Goal: Task Accomplishment & Management: Manage account settings

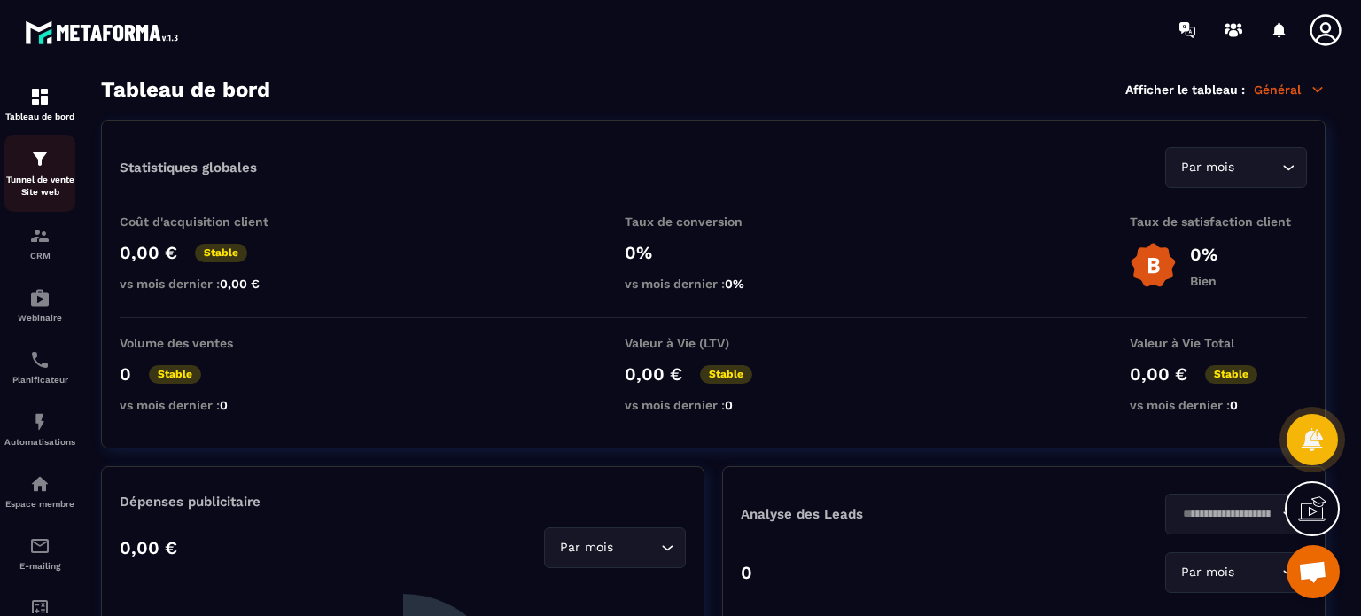
click at [32, 193] on p "Tunnel de vente Site web" at bounding box center [39, 186] width 71 height 25
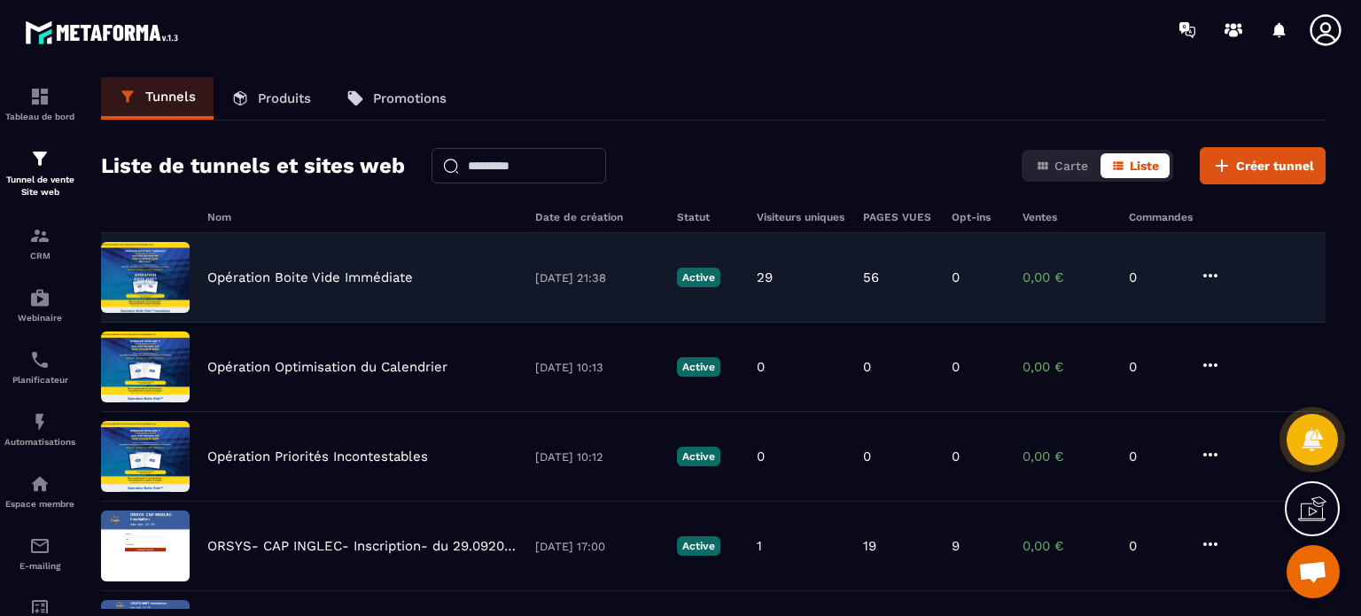
click at [331, 279] on p "Opération Boite Vide Immédiate" at bounding box center [310, 277] width 206 height 16
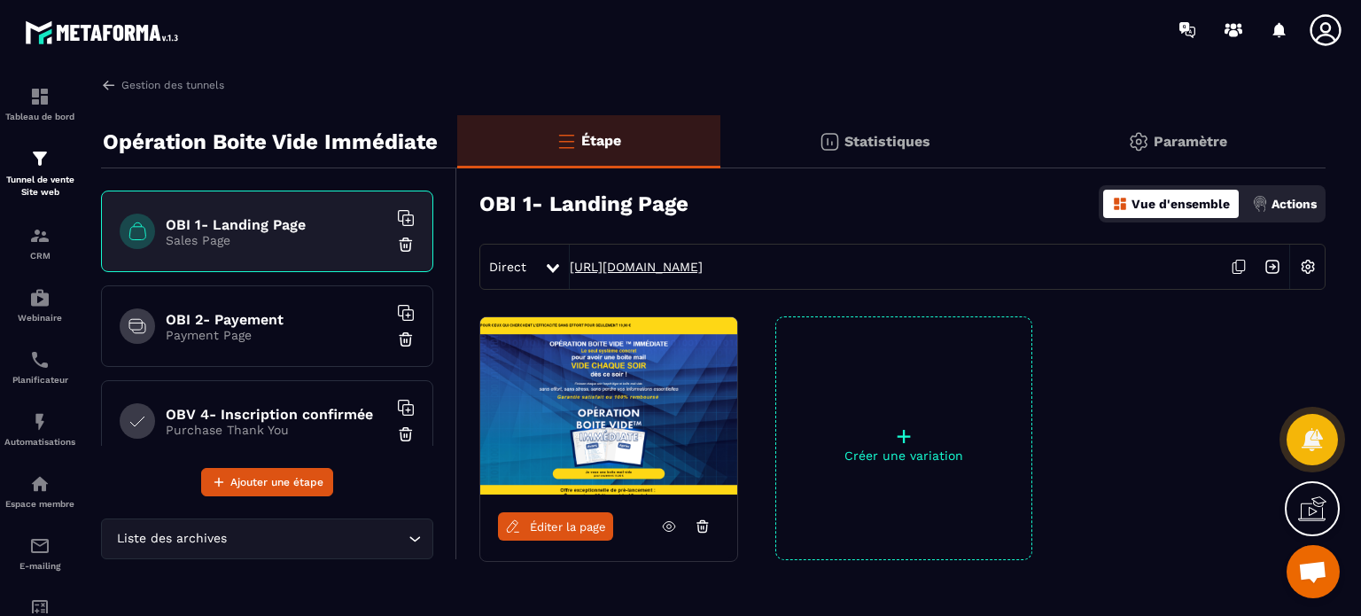
click at [602, 268] on link "[URL][DOMAIN_NAME]" at bounding box center [636, 267] width 133 height 14
click at [241, 336] on p "Payment Page" at bounding box center [277, 335] width 222 height 14
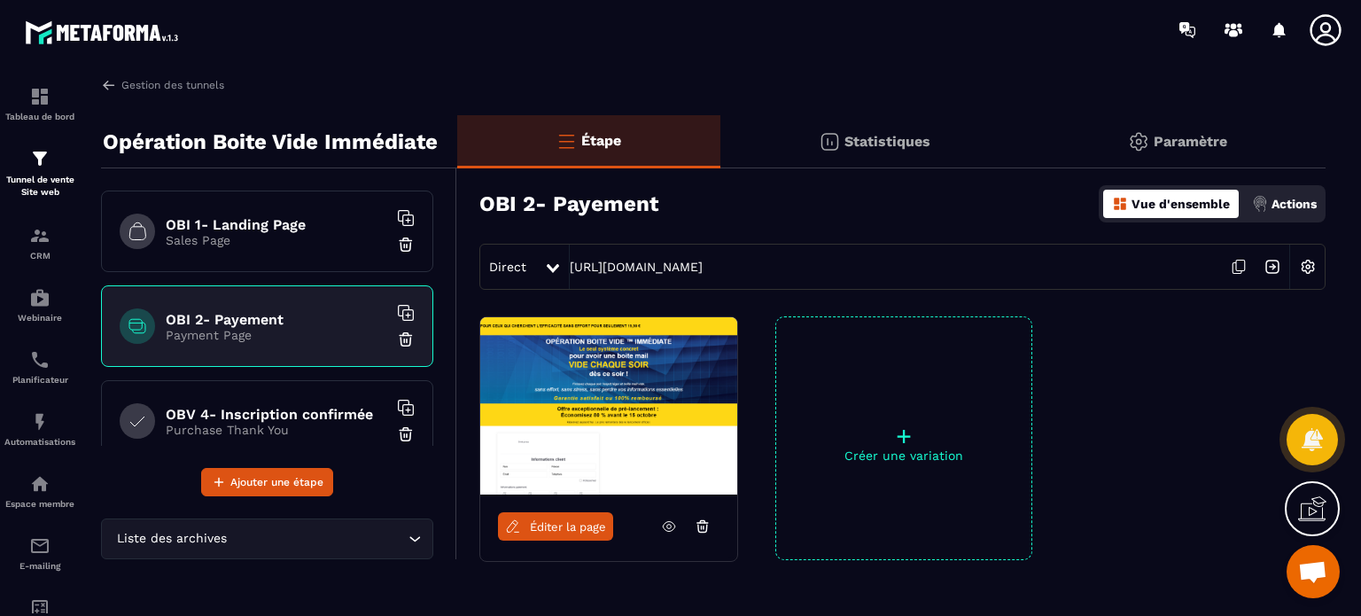
click at [659, 279] on div "Direct [URL][DOMAIN_NAME]" at bounding box center [902, 267] width 846 height 46
click at [659, 269] on link "[URL][DOMAIN_NAME]" at bounding box center [636, 267] width 133 height 14
click at [257, 413] on h6 "OBV 4- Inscription confirmée" at bounding box center [277, 414] width 222 height 17
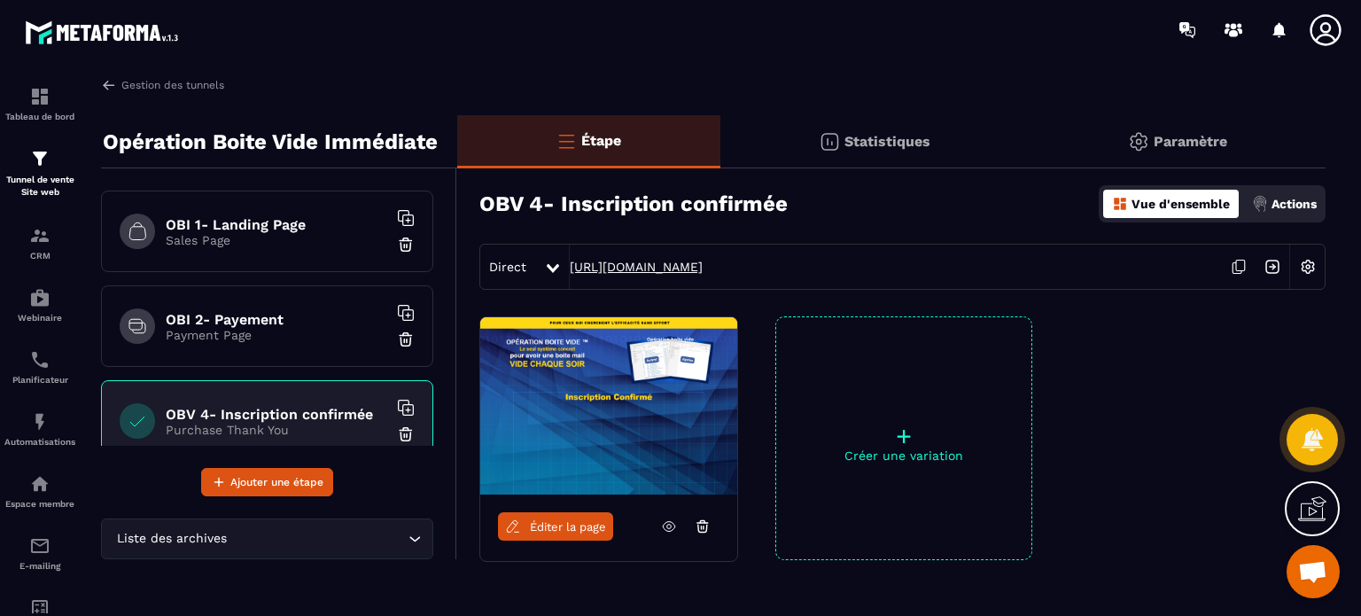
click at [652, 260] on link "[URL][DOMAIN_NAME]" at bounding box center [636, 267] width 133 height 14
click at [1311, 31] on icon at bounding box center [1325, 29] width 31 height 31
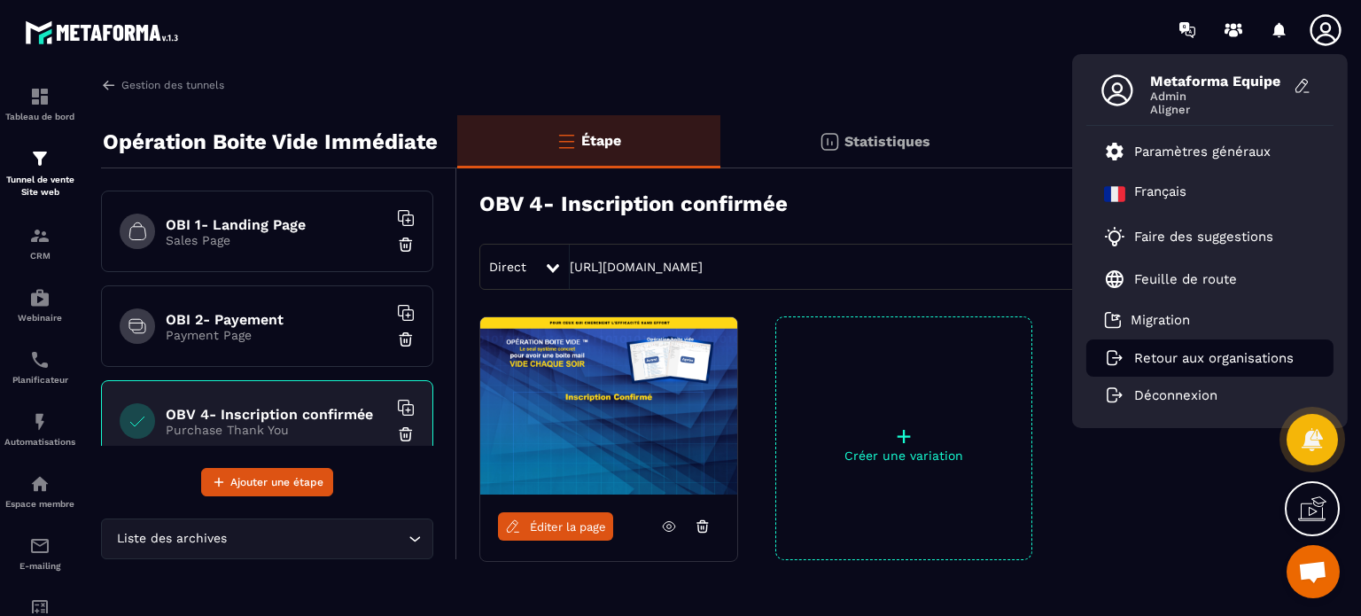
click at [1150, 361] on p "Retour aux organisations" at bounding box center [1213, 358] width 159 height 16
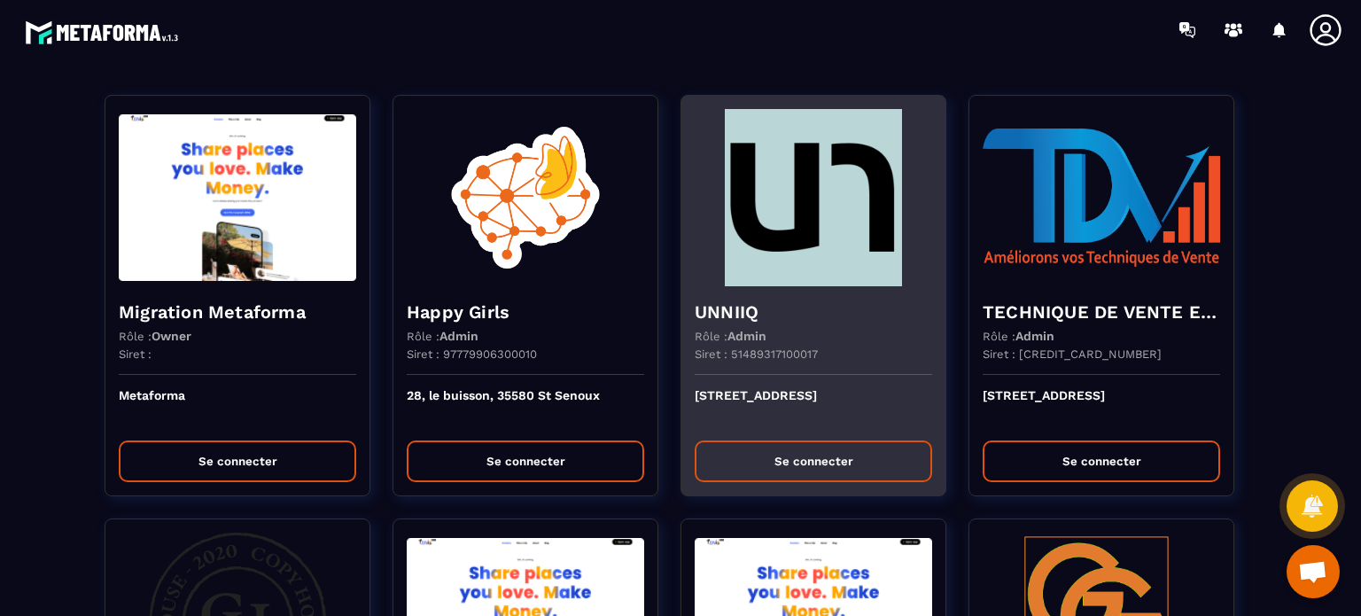
scroll to position [2492, 0]
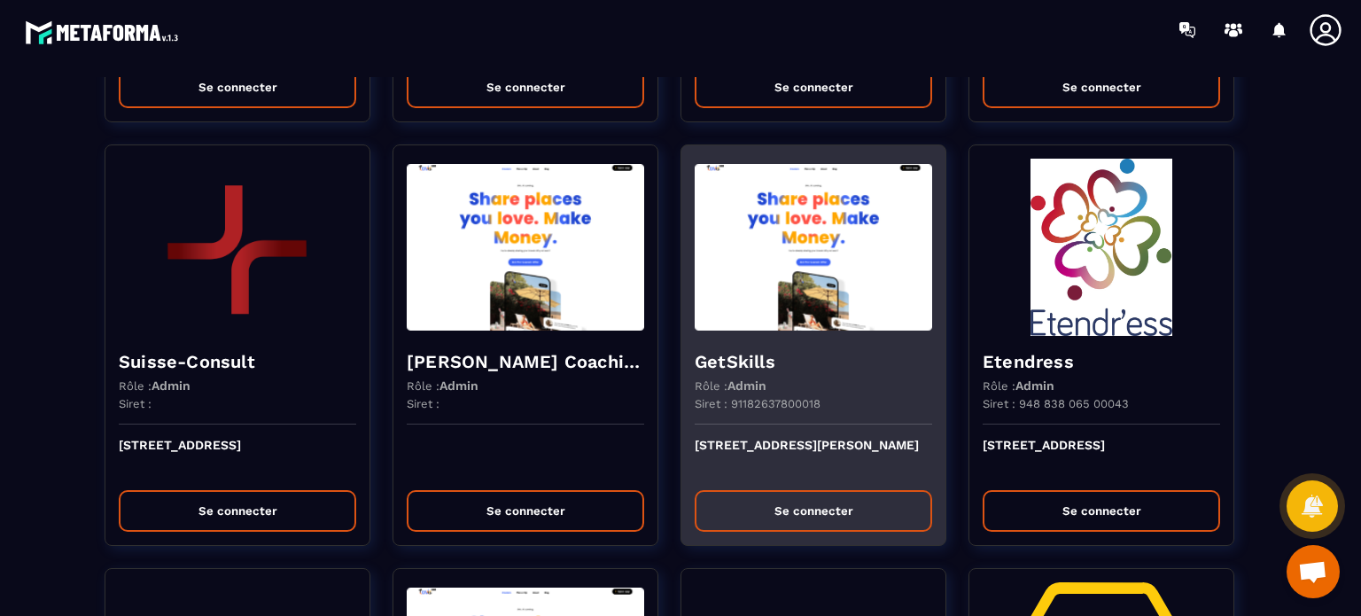
click at [789, 298] on img at bounding box center [813, 247] width 237 height 177
